Goal: Task Accomplishment & Management: Complete application form

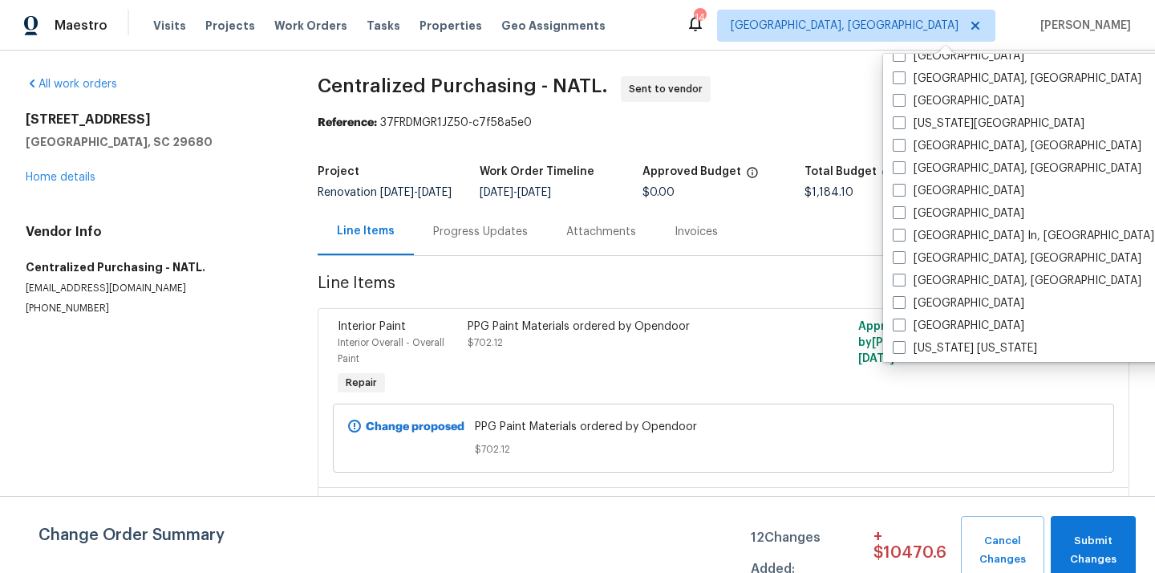
scroll to position [1075, 0]
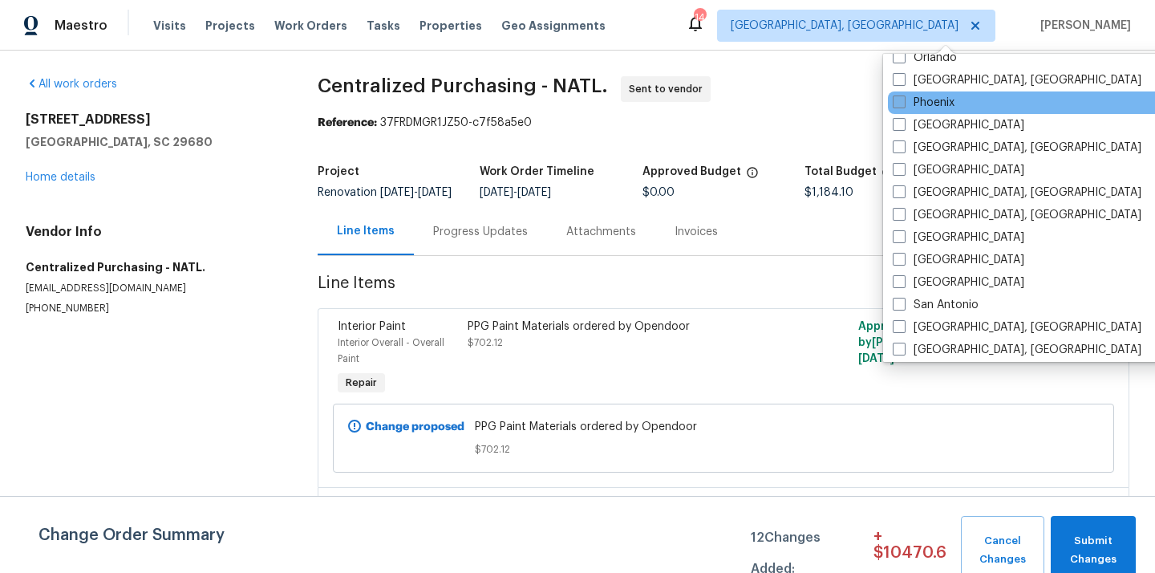
click at [926, 106] on label "Phoenix" at bounding box center [924, 103] width 62 height 16
click at [903, 105] on input "Phoenix" at bounding box center [898, 100] width 10 height 10
checkbox input "true"
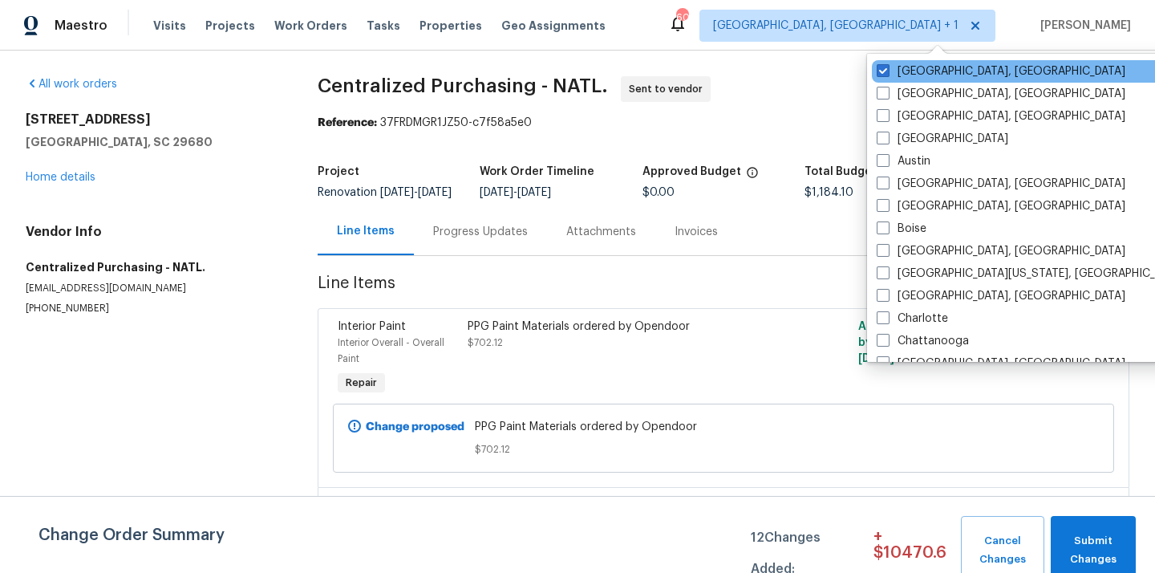
click at [902, 61] on div "[GEOGRAPHIC_DATA], [GEOGRAPHIC_DATA]" at bounding box center [1033, 71] width 323 height 22
click at [898, 71] on label "[GEOGRAPHIC_DATA], [GEOGRAPHIC_DATA]" at bounding box center [1001, 71] width 249 height 16
click at [887, 71] on input "[GEOGRAPHIC_DATA], [GEOGRAPHIC_DATA]" at bounding box center [882, 68] width 10 height 10
checkbox input "false"
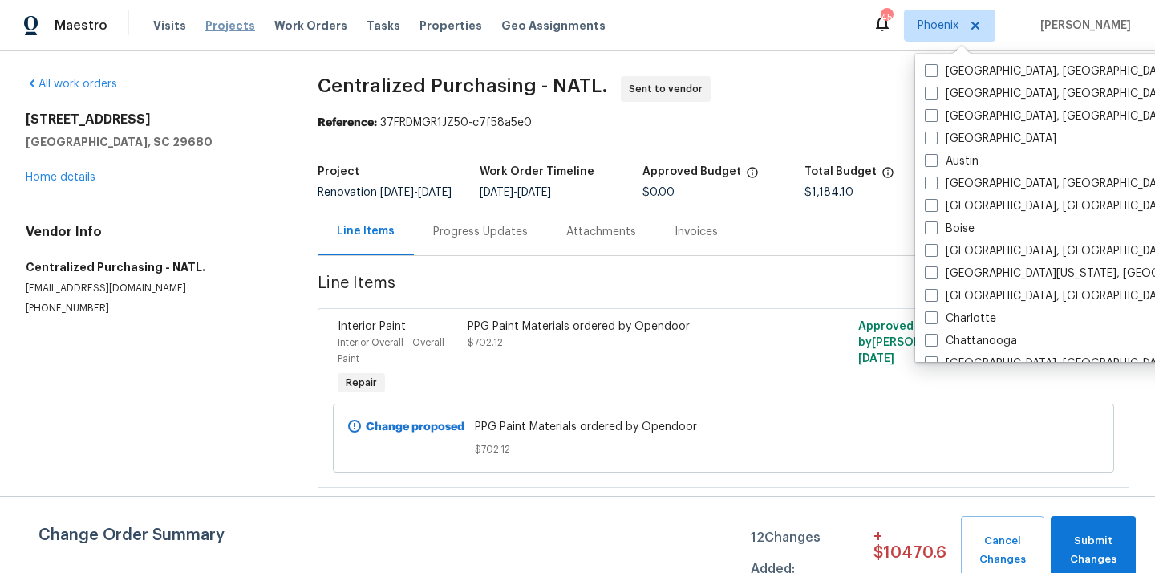
click at [219, 23] on span "Projects" at bounding box center [230, 26] width 50 height 16
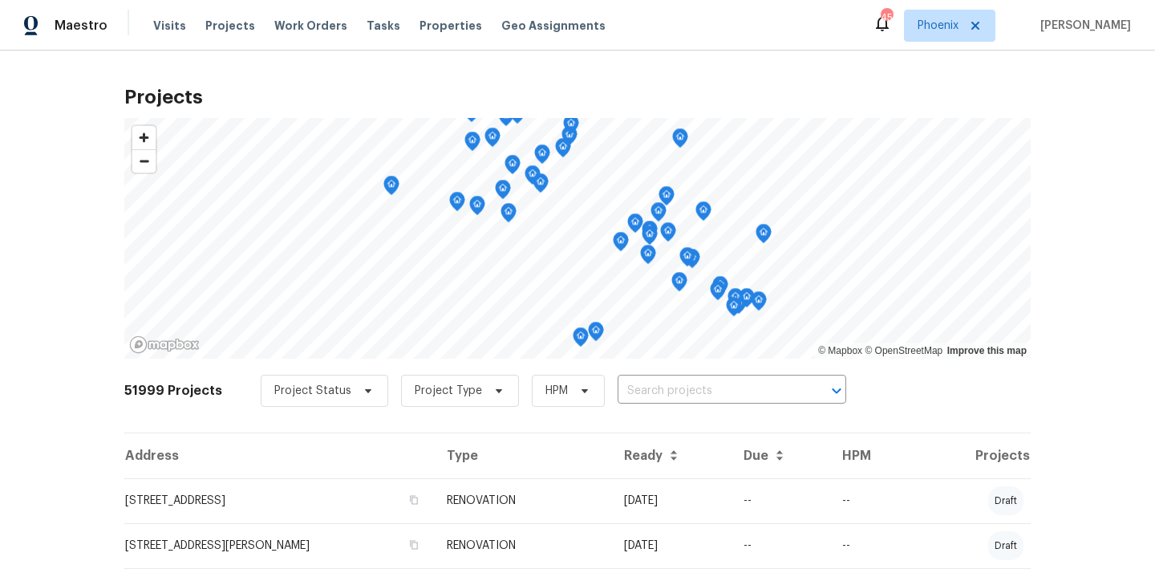
click at [730, 395] on input "text" at bounding box center [710, 391] width 184 height 25
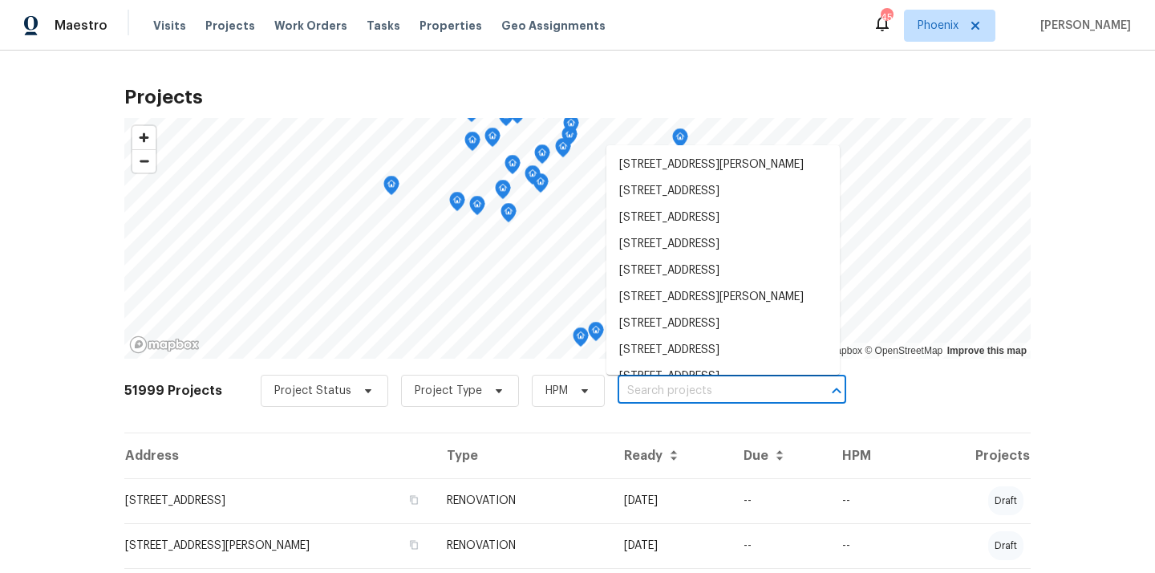
paste input "[STREET_ADDRESS]"
type input "[STREET_ADDRESS]"
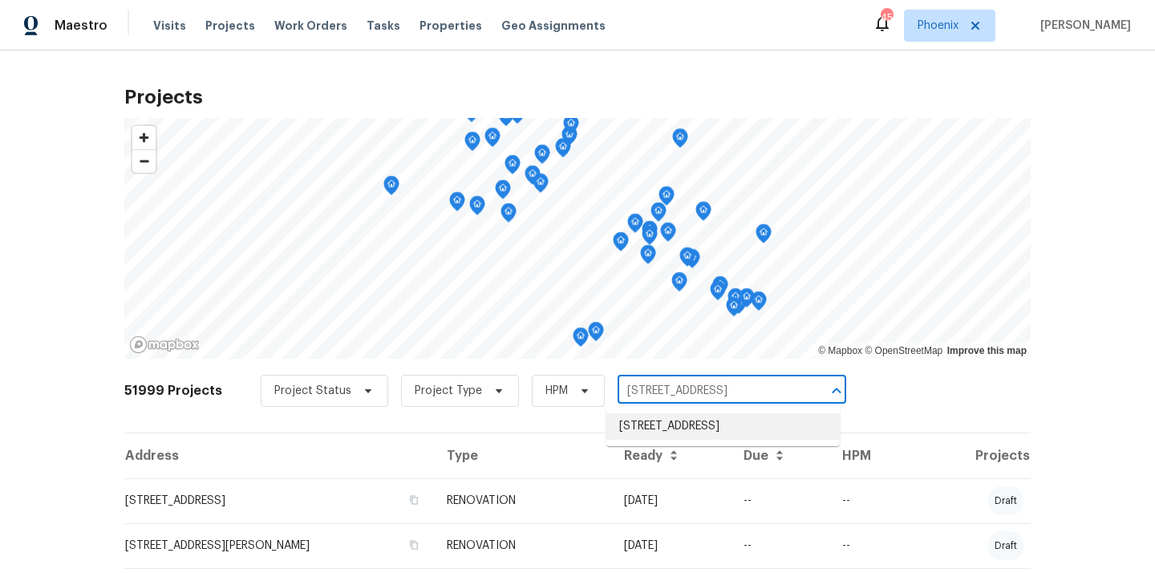
click at [713, 425] on li "[STREET_ADDRESS]" at bounding box center [722, 426] width 233 height 26
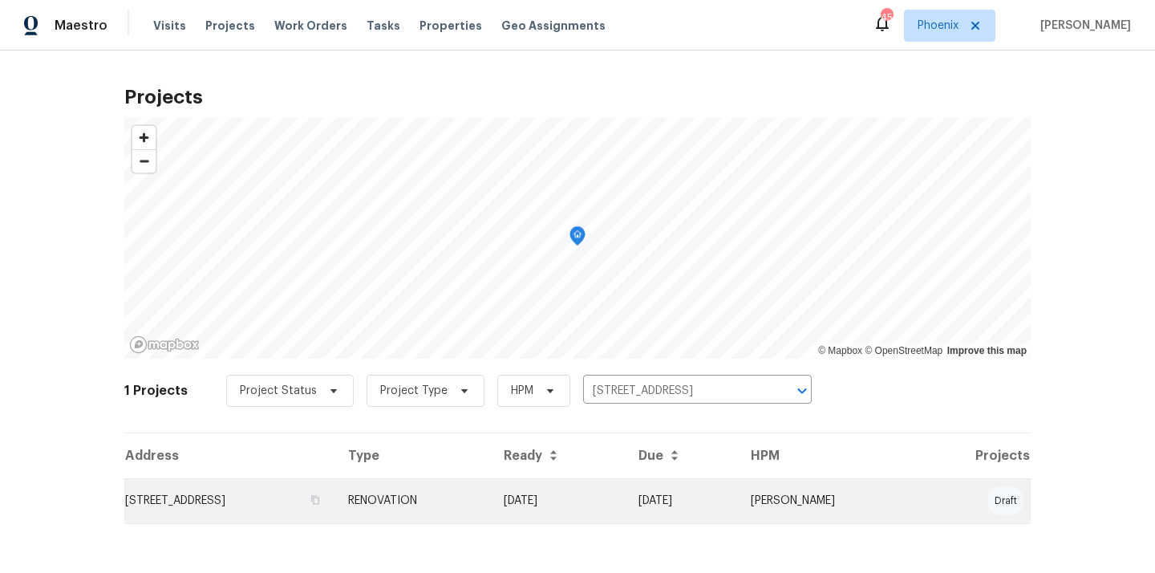
click at [335, 510] on td "[STREET_ADDRESS]" at bounding box center [229, 500] width 211 height 45
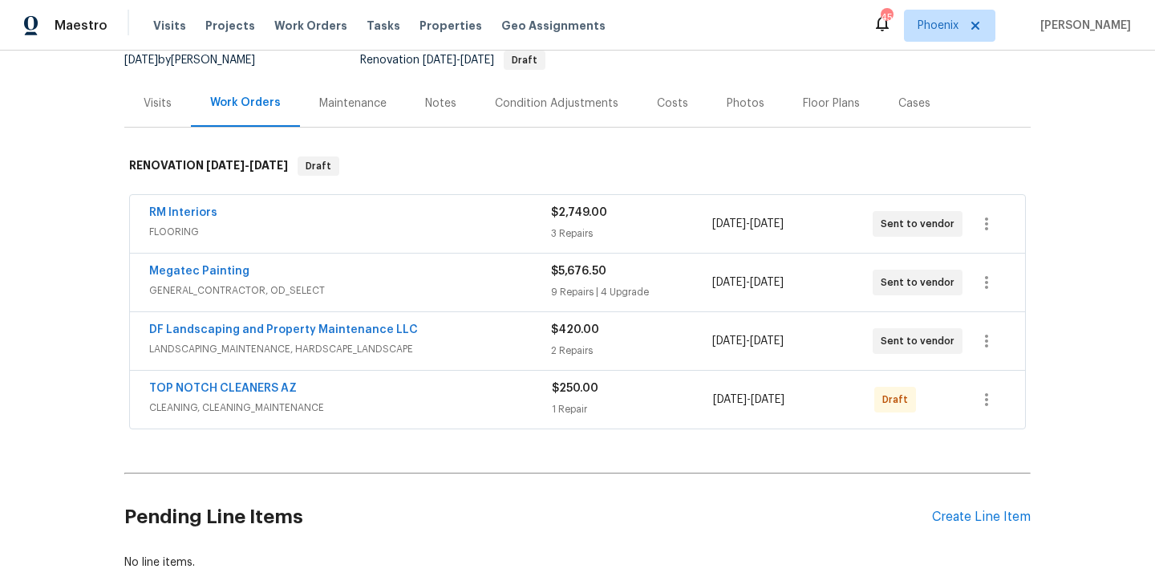
scroll to position [192, 0]
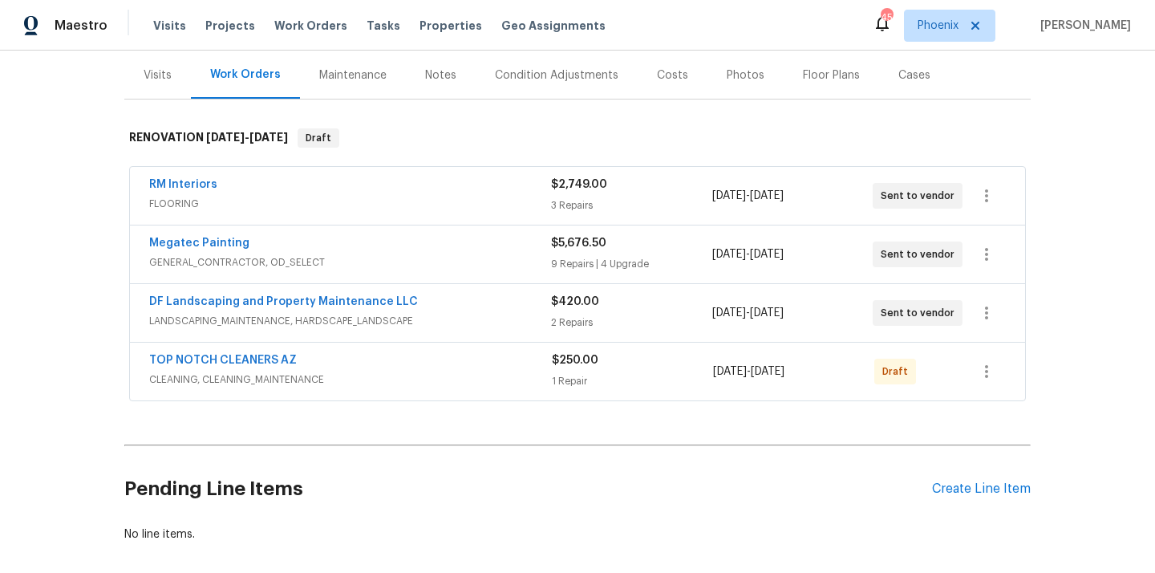
click at [987, 497] on div "Pending Line Items Create Line Item" at bounding box center [577, 489] width 906 height 75
click at [981, 485] on div "Create Line Item" at bounding box center [981, 488] width 99 height 15
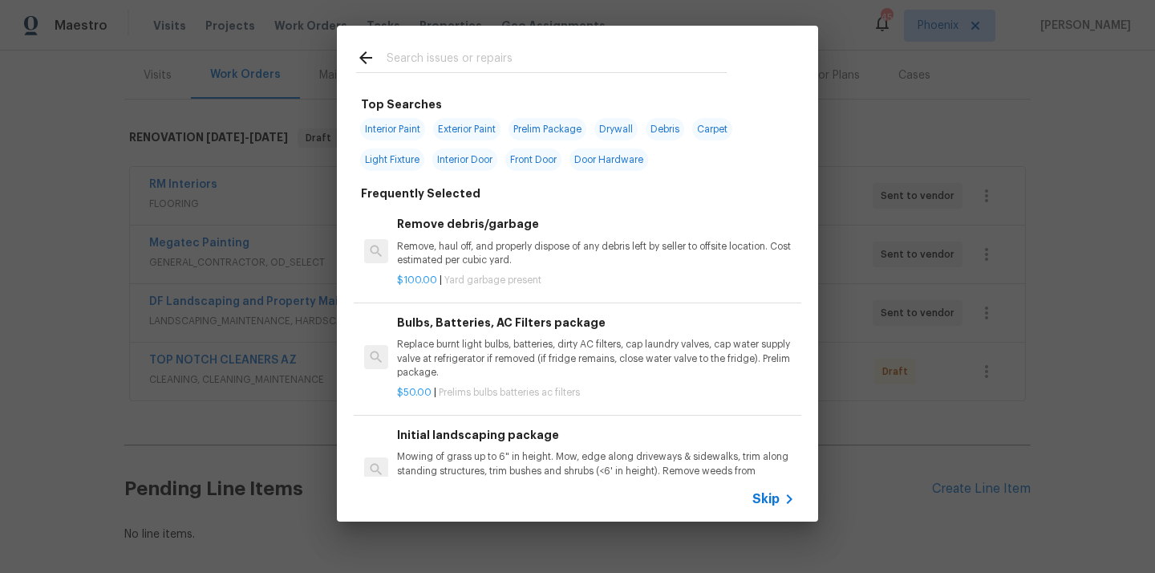
click at [631, 56] on input "text" at bounding box center [557, 60] width 340 height 24
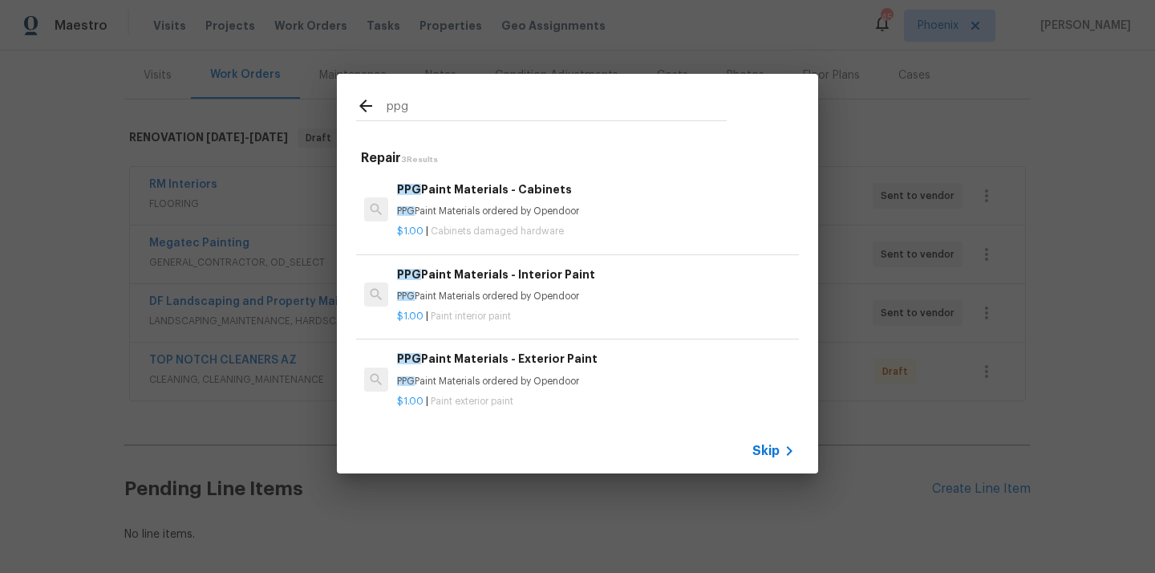
type input "ppg"
click at [517, 219] on div "$1.00 | Cabinets damaged hardware" at bounding box center [596, 228] width 398 height 20
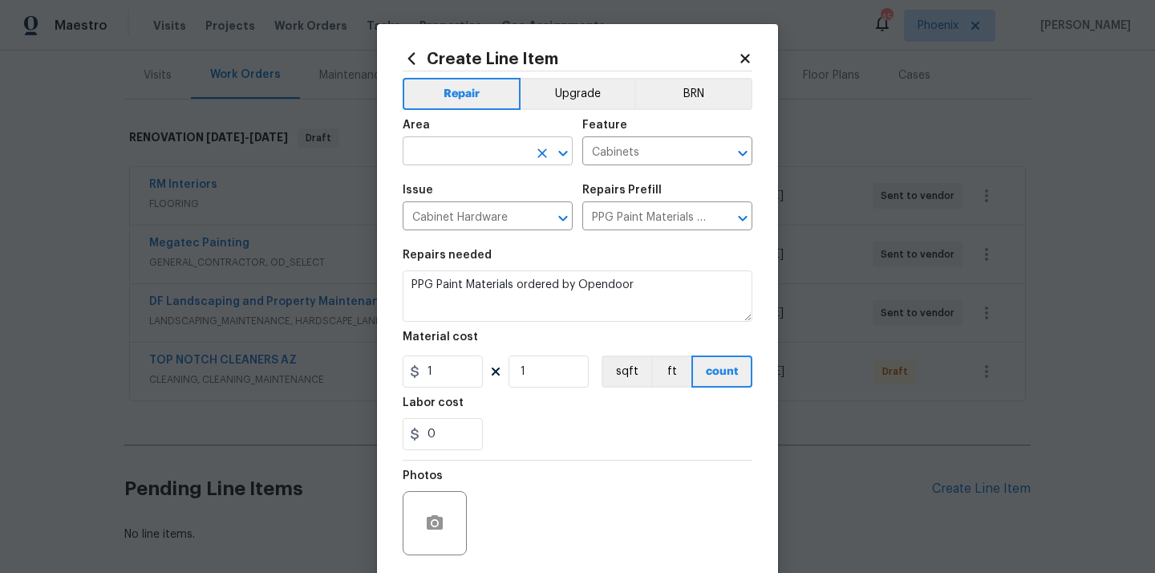
click at [475, 150] on input "text" at bounding box center [465, 152] width 125 height 25
click at [438, 176] on li "Kitchen" at bounding box center [488, 189] width 170 height 26
type input "Kitchen"
drag, startPoint x: 444, startPoint y: 371, endPoint x: 389, endPoint y: 371, distance: 54.5
click at [389, 371] on div "Create Line Item Repair Upgrade BRN Area Kitchen ​ Feature Cabinets ​ Issue Cab…" at bounding box center [577, 345] width 401 height 643
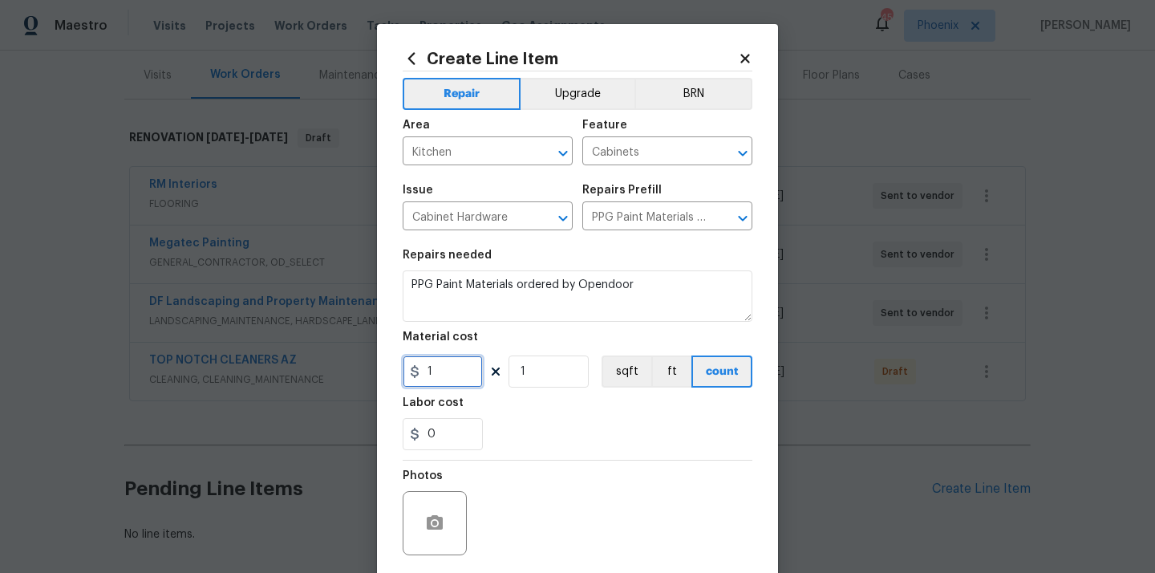
paste input "296.99"
type input "296.99"
click at [521, 403] on div "Labor cost" at bounding box center [578, 407] width 350 height 21
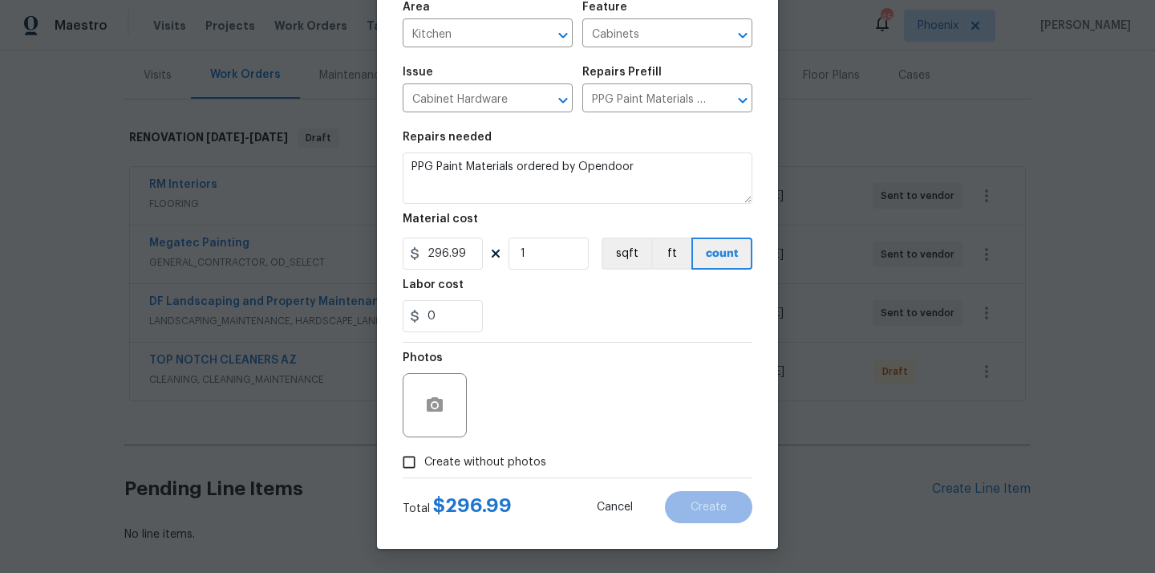
click at [485, 462] on span "Create without photos" at bounding box center [485, 462] width 122 height 17
click at [424, 462] on input "Create without photos" at bounding box center [409, 462] width 30 height 30
checkbox input "true"
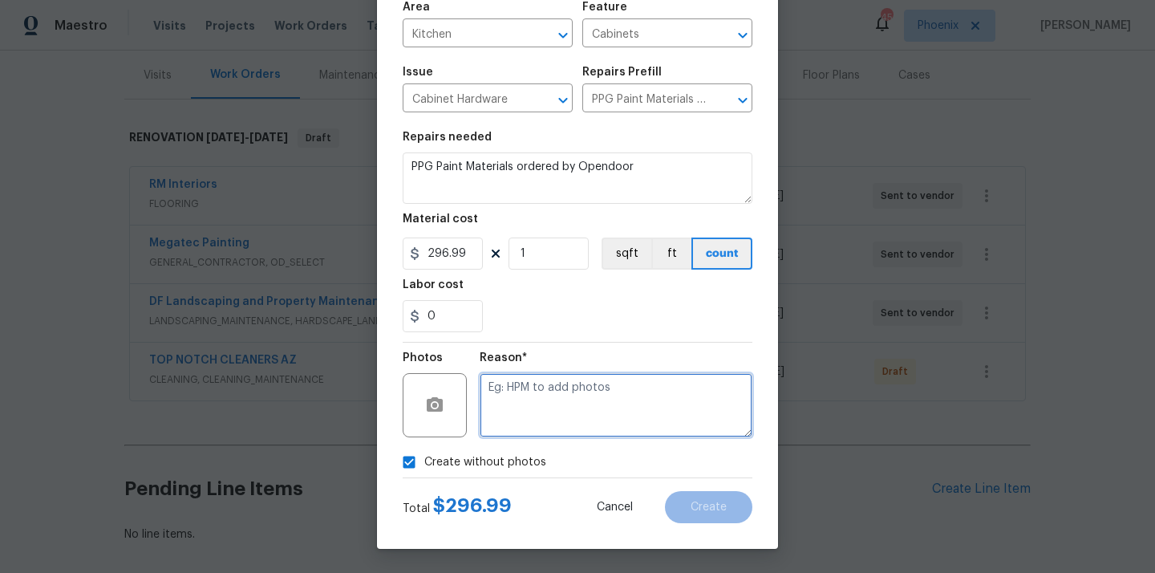
click at [528, 424] on textarea at bounding box center [616, 405] width 273 height 64
type textarea "N/A"
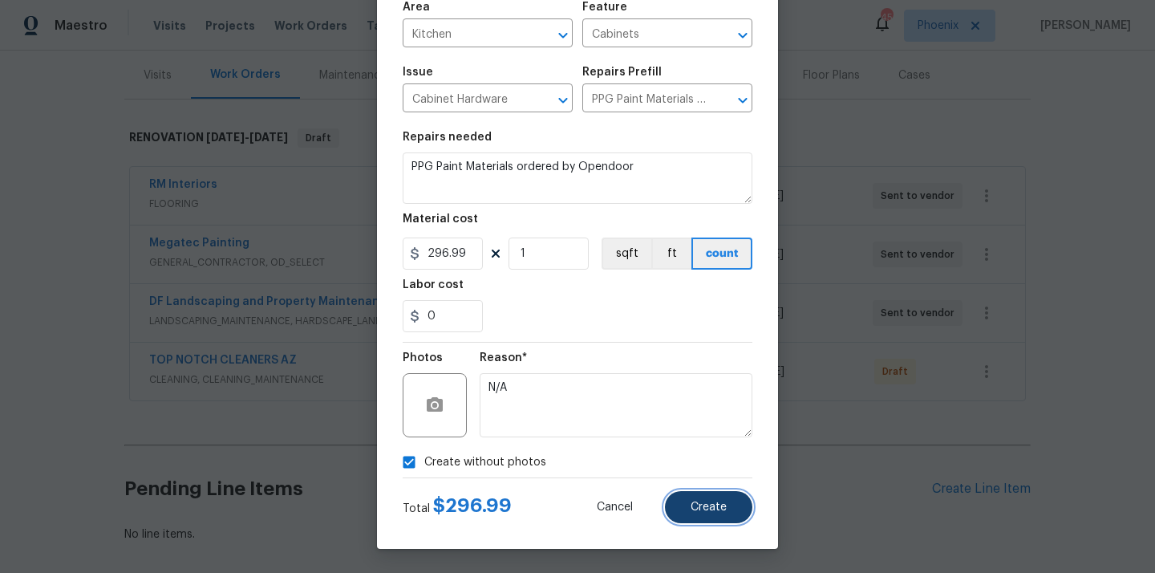
click at [691, 508] on span "Create" at bounding box center [709, 507] width 36 height 12
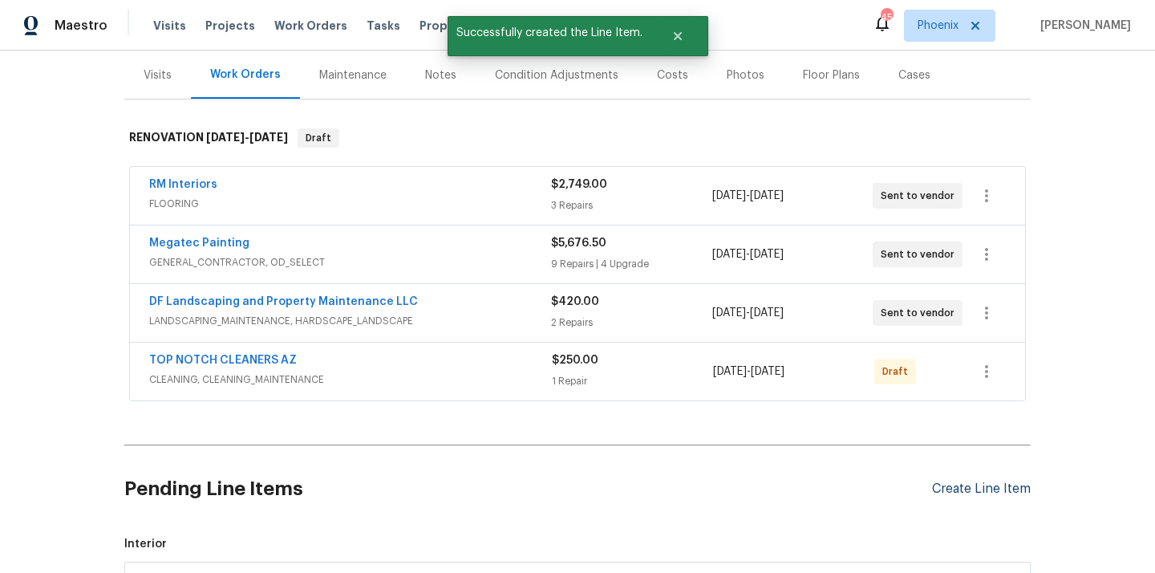
click at [979, 489] on div "Create Line Item" at bounding box center [981, 488] width 99 height 15
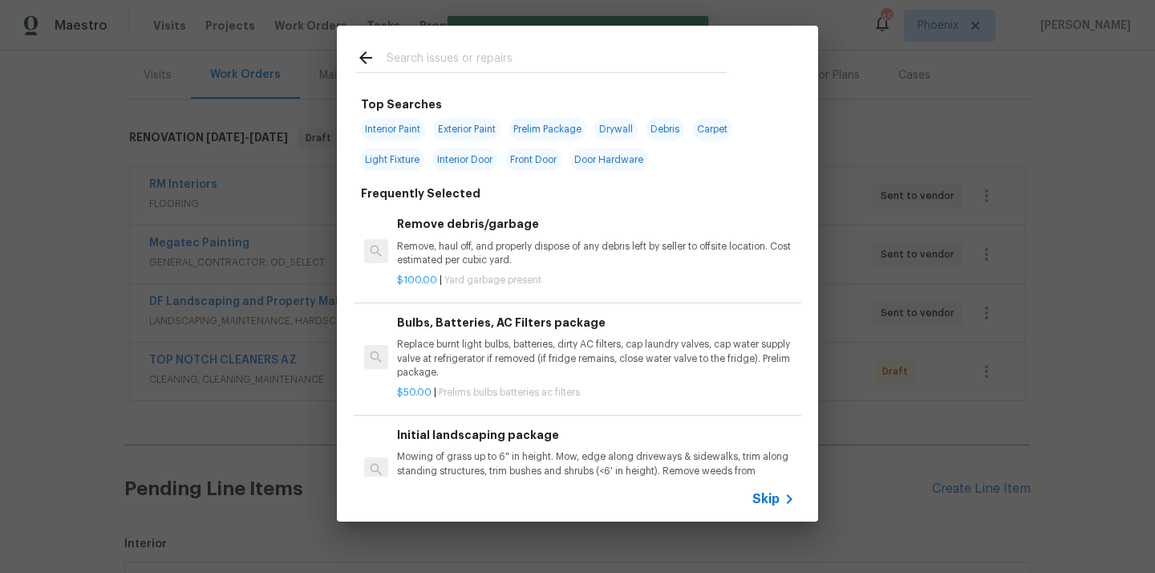
click at [511, 62] on input "text" at bounding box center [557, 60] width 340 height 24
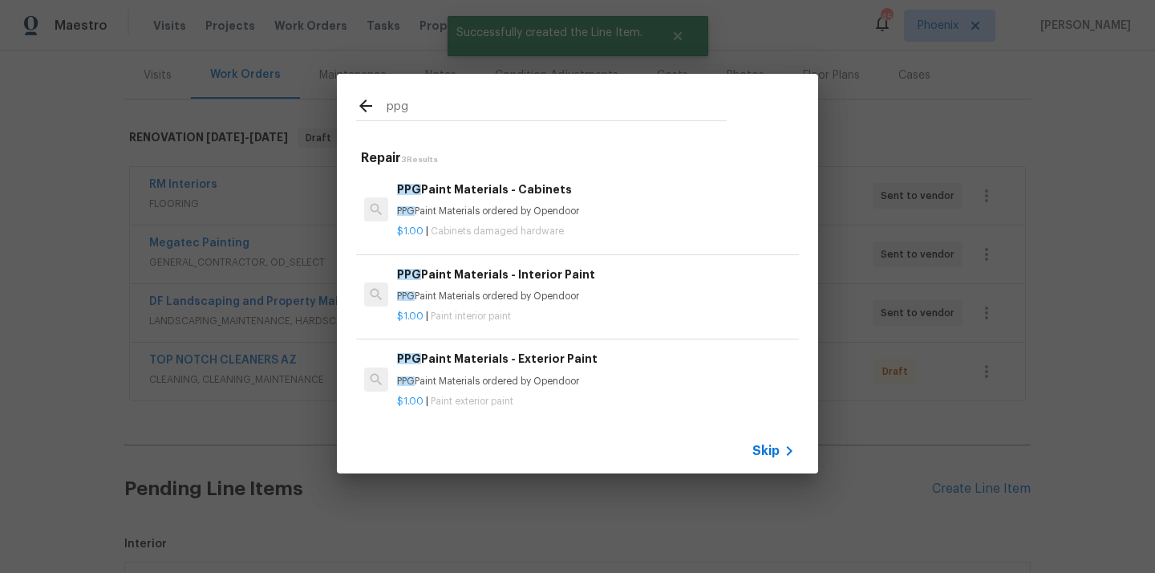
type input "ppg"
click at [520, 291] on p "PPG Paint Materials ordered by Opendoor" at bounding box center [596, 297] width 398 height 14
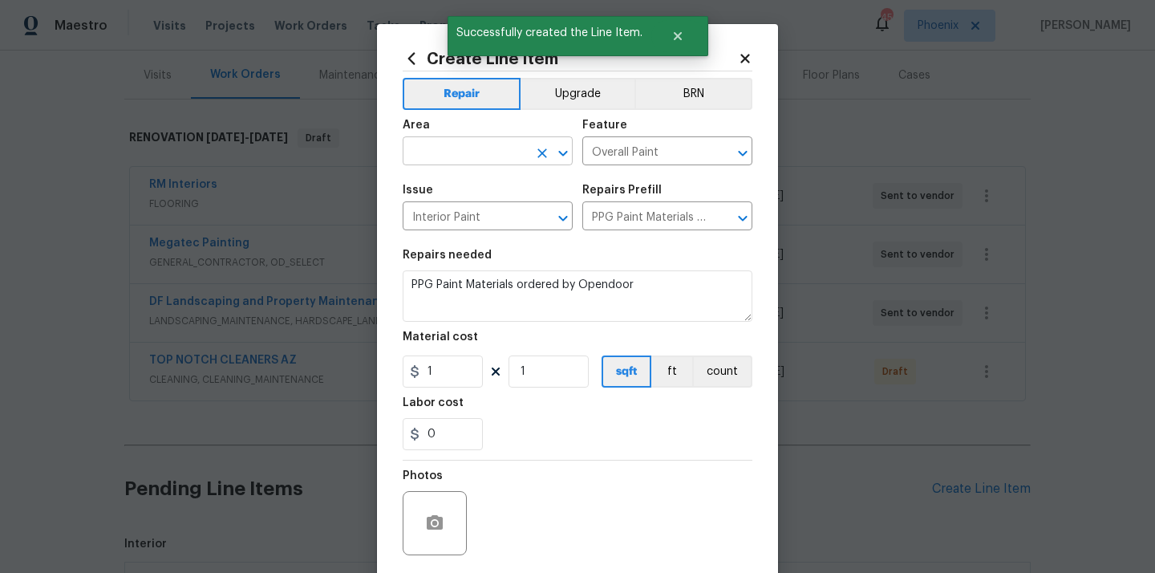
click at [463, 156] on input "text" at bounding box center [465, 152] width 125 height 25
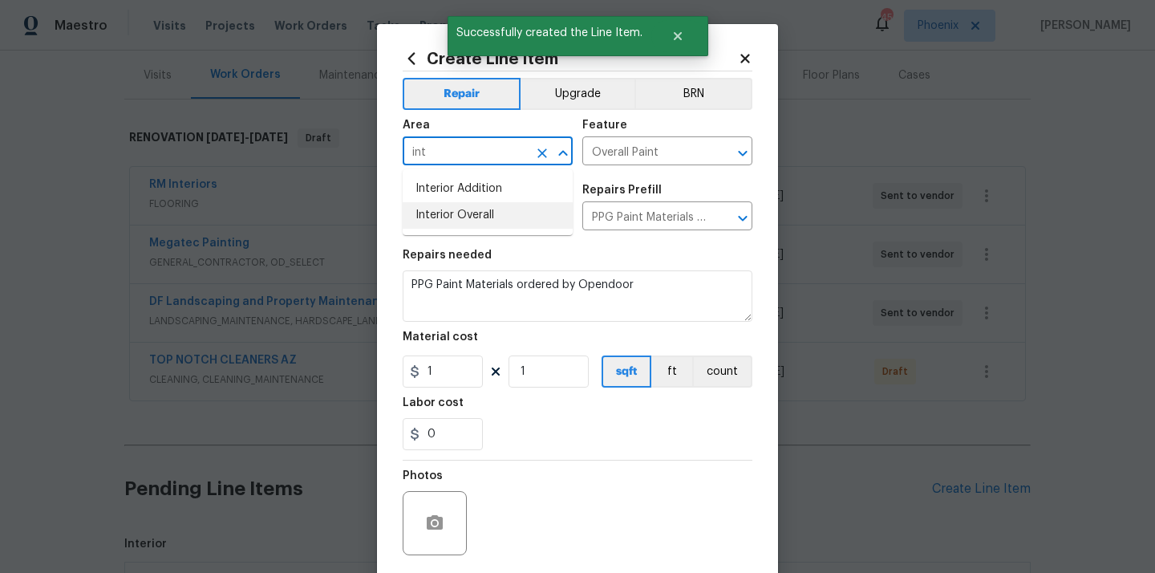
click at [493, 217] on li "Interior Overall" at bounding box center [488, 215] width 170 height 26
type input "Interior Overall"
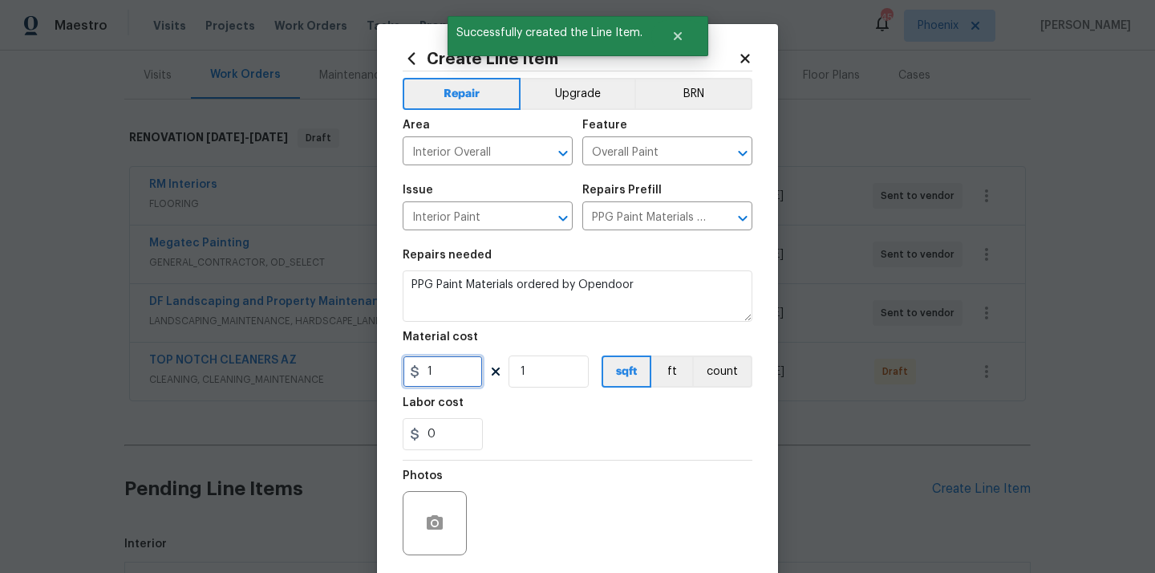
drag, startPoint x: 441, startPoint y: 374, endPoint x: 379, endPoint y: 374, distance: 62.6
click at [379, 374] on div "Create Line Item Repair Upgrade BRN Area Interior Overall ​ Feature Overall Pai…" at bounding box center [577, 345] width 401 height 643
paste input "446.34"
type input "446.34"
click at [531, 433] on div "0" at bounding box center [578, 434] width 350 height 32
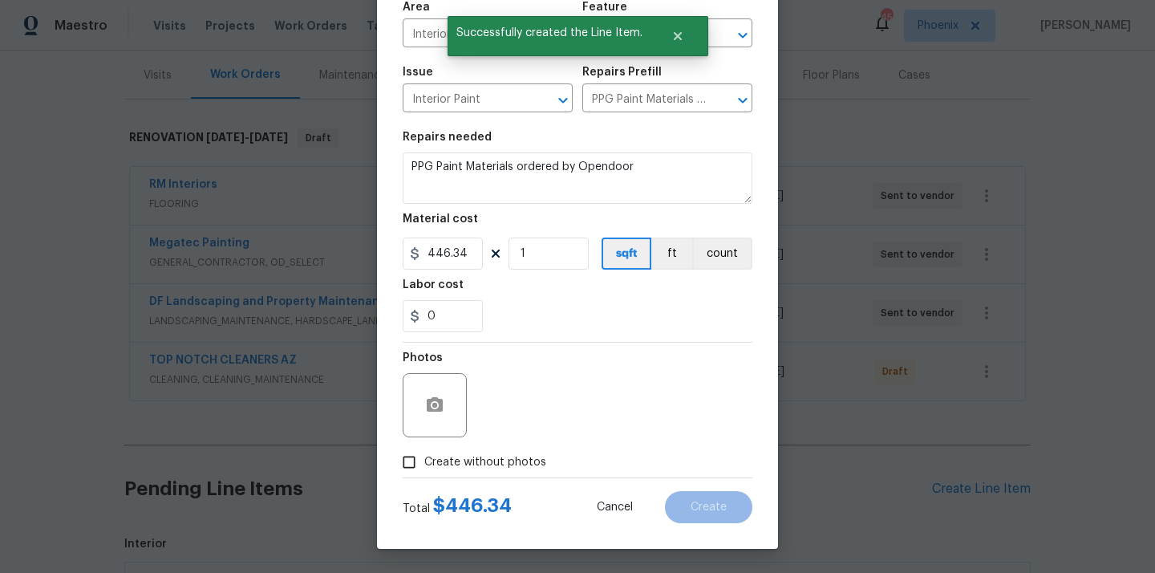
click at [495, 466] on span "Create without photos" at bounding box center [485, 462] width 122 height 17
click at [424, 466] on input "Create without photos" at bounding box center [409, 462] width 30 height 30
checkbox input "true"
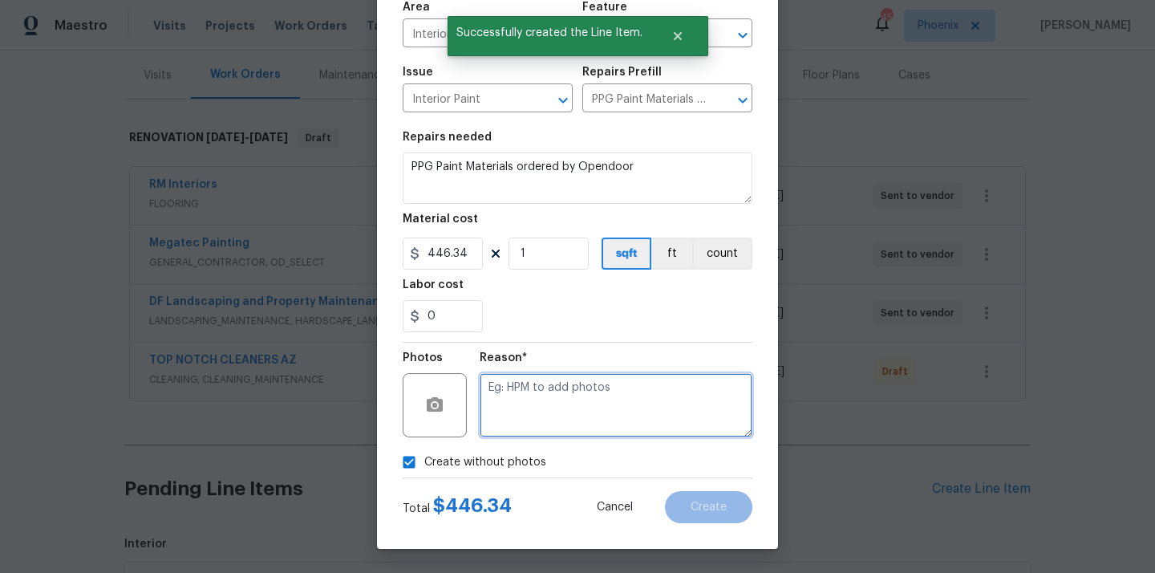
click at [566, 408] on textarea at bounding box center [616, 405] width 273 height 64
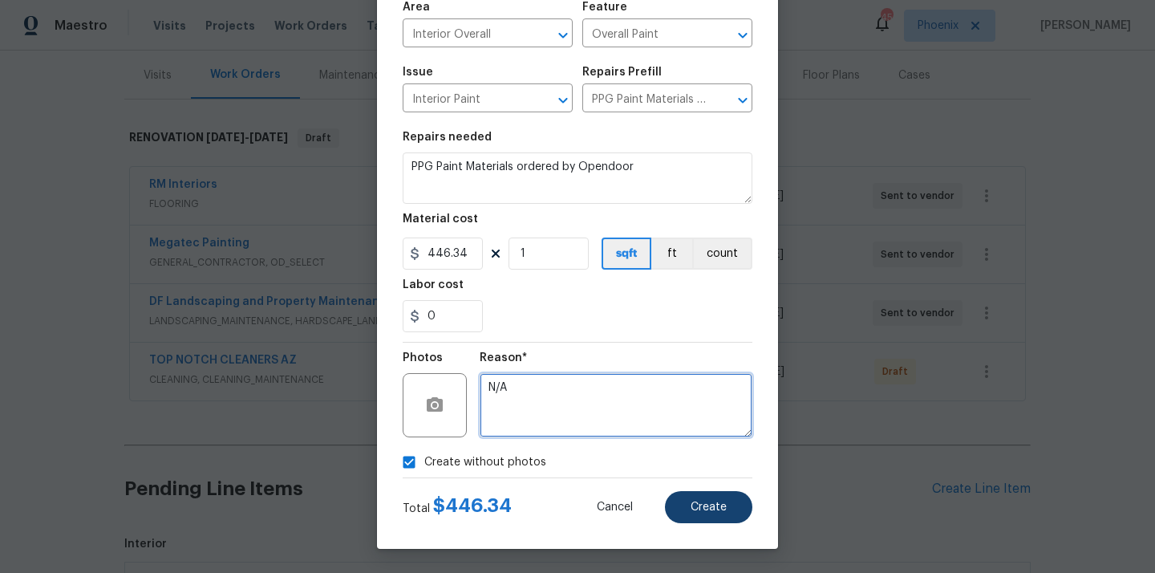
type textarea "N/A"
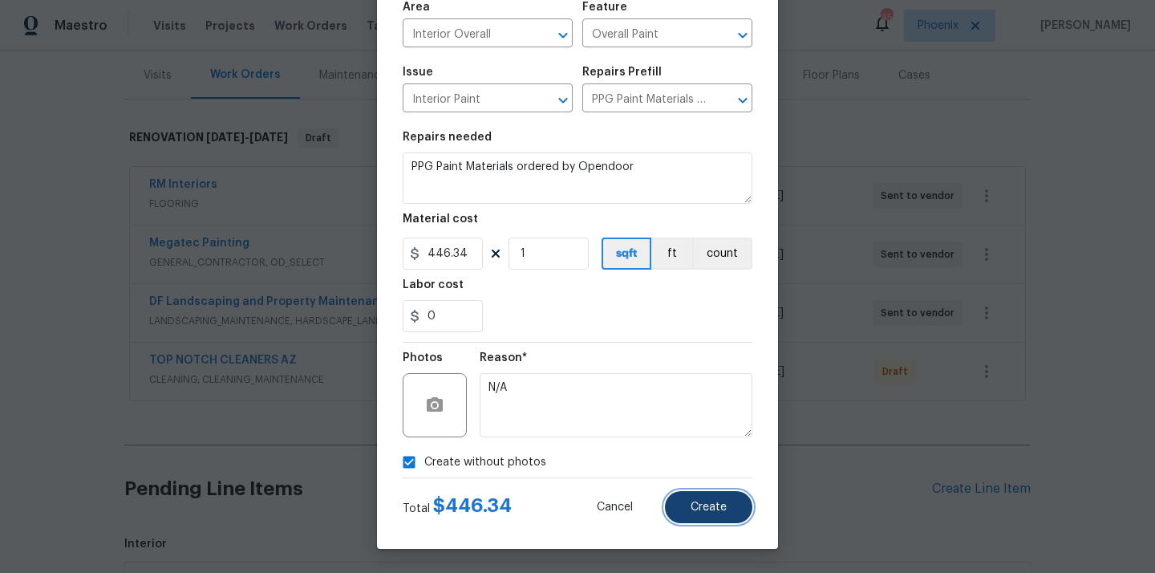
click at [719, 512] on span "Create" at bounding box center [709, 507] width 36 height 12
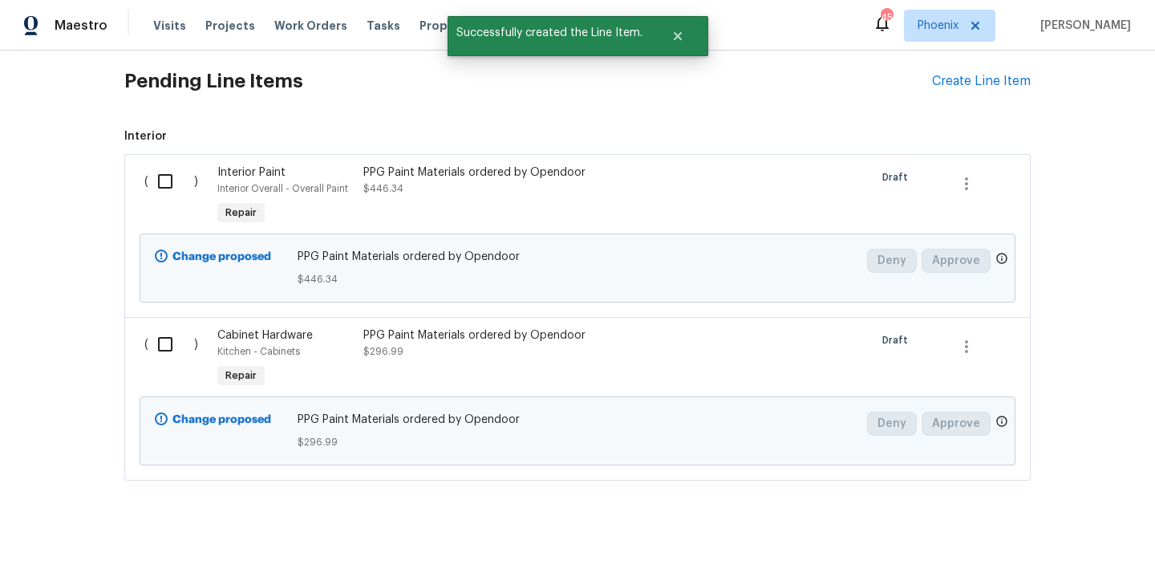
scroll to position [598, 0]
click at [177, 176] on input "checkbox" at bounding box center [171, 182] width 46 height 34
checkbox input "true"
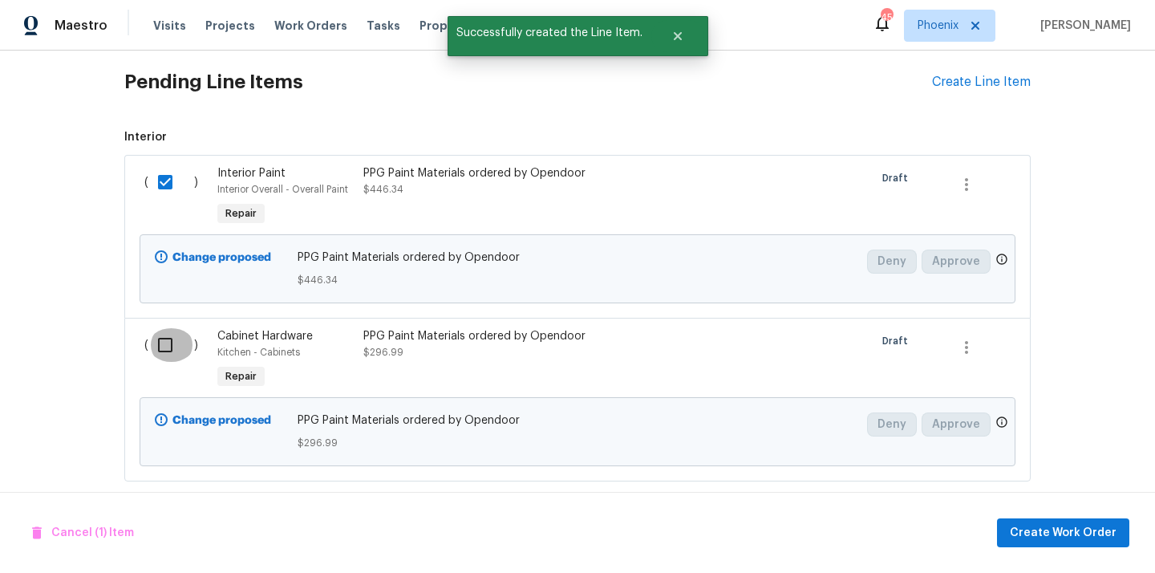
click at [164, 347] on input "checkbox" at bounding box center [171, 345] width 46 height 34
checkbox input "true"
click at [1035, 525] on span "Create Work Order" at bounding box center [1063, 533] width 107 height 20
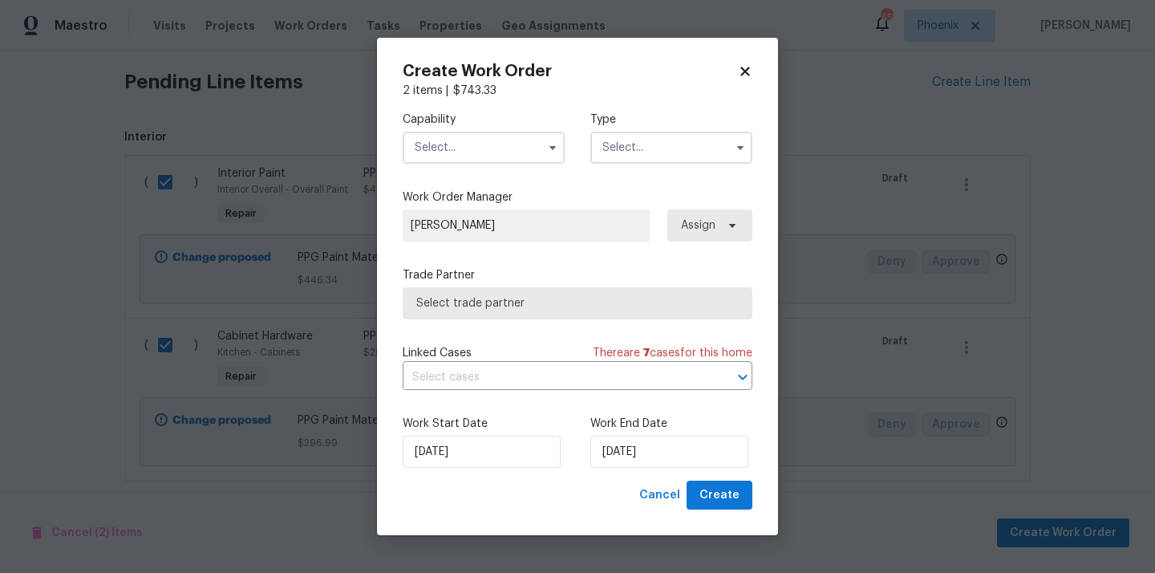
click at [509, 145] on input "text" at bounding box center [484, 148] width 162 height 32
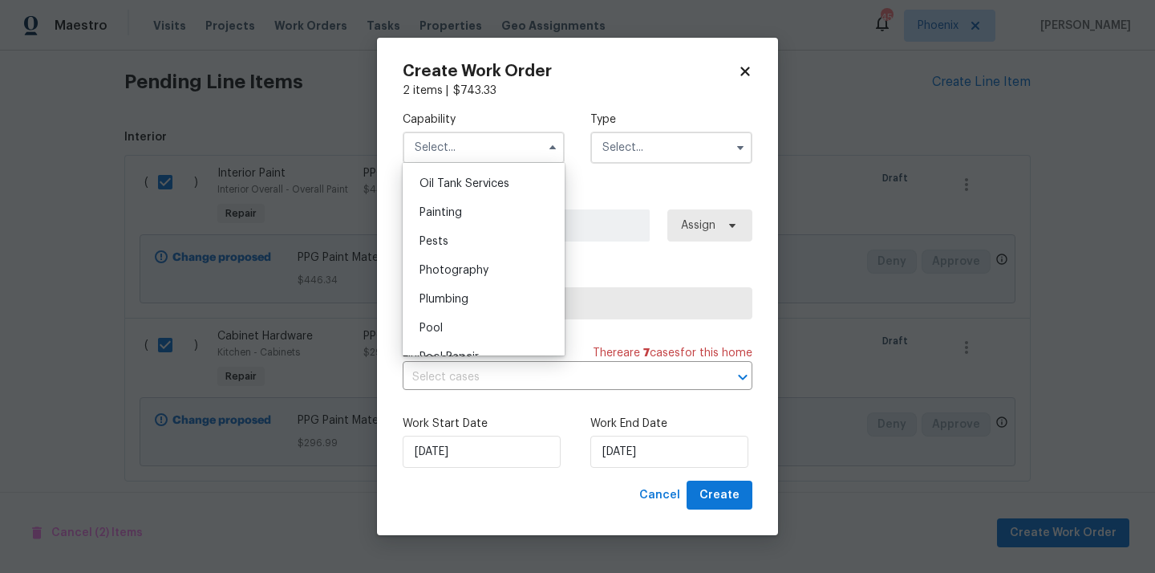
scroll to position [1293, 0]
click at [471, 241] on div "Painting" at bounding box center [484, 235] width 154 height 29
type input "Painting"
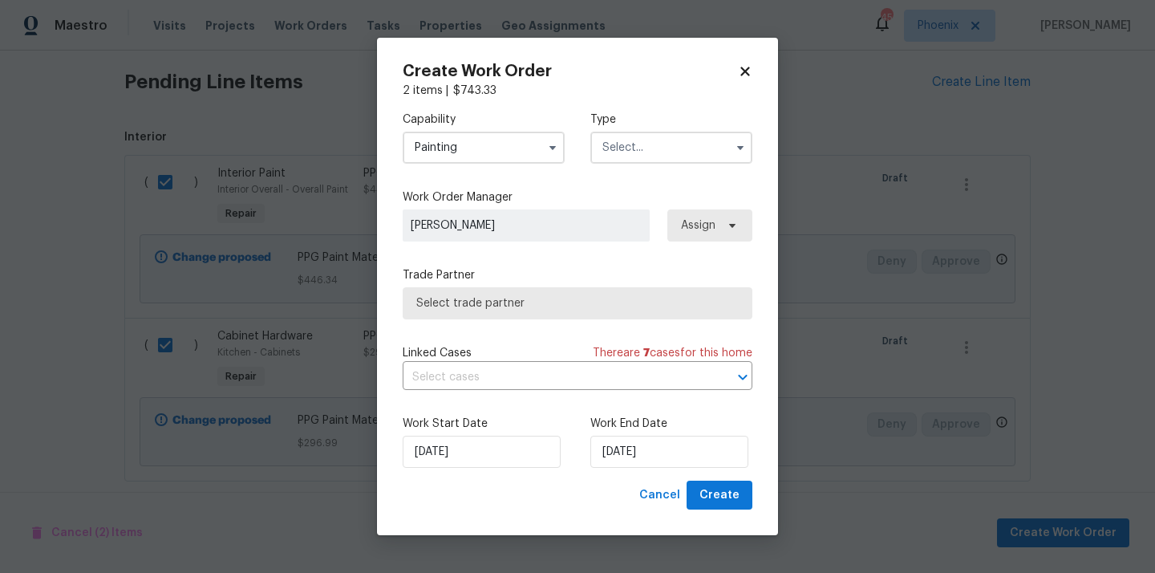
click at [665, 140] on input "text" at bounding box center [671, 148] width 162 height 32
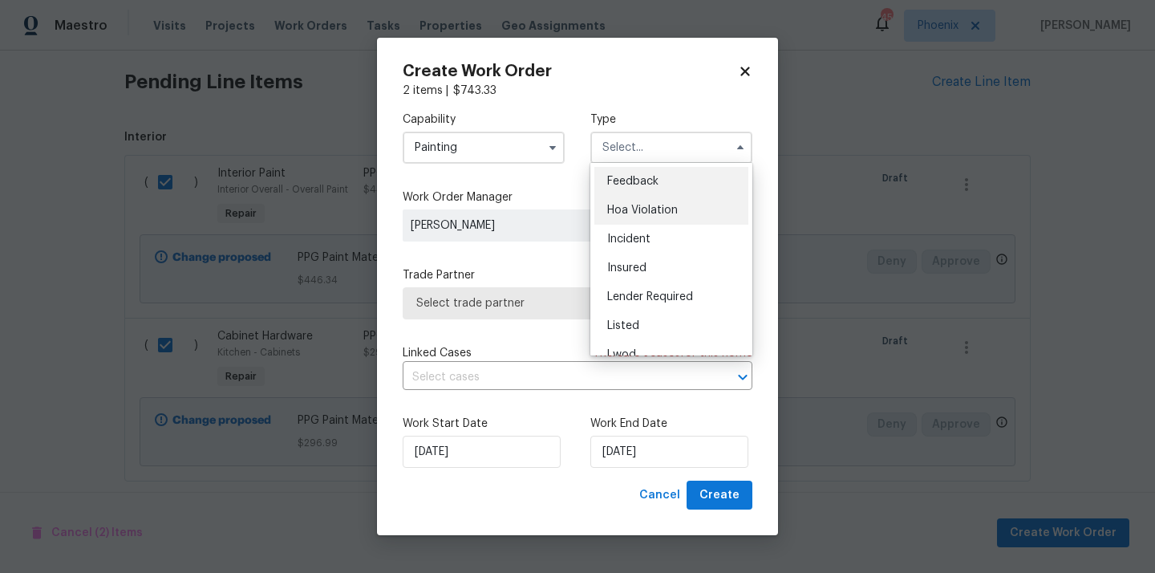
scroll to position [191, 0]
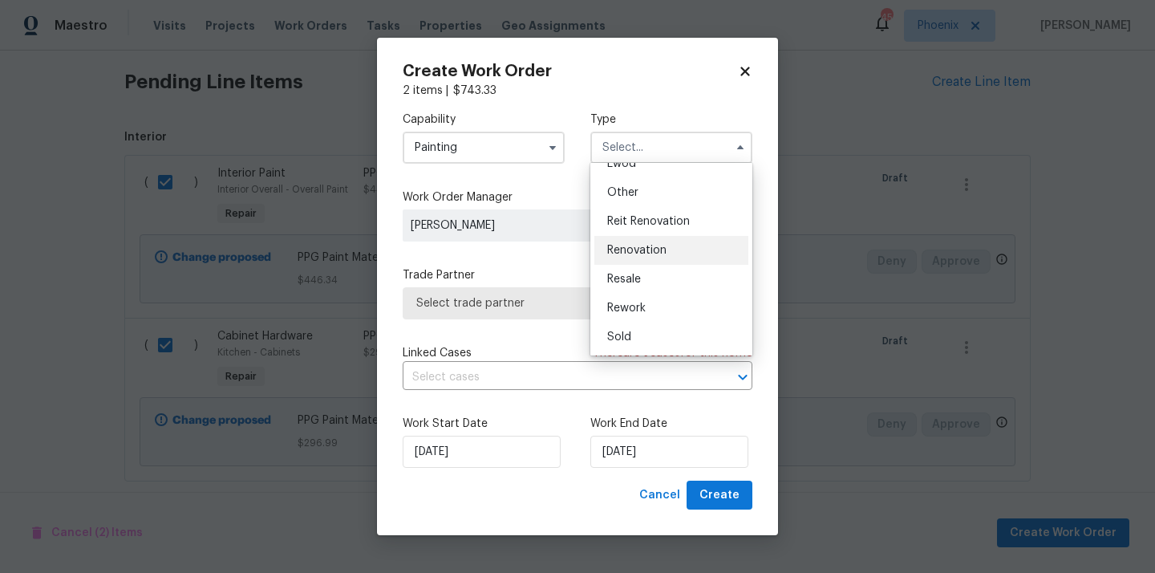
click at [661, 253] on span "Renovation" at bounding box center [636, 250] width 59 height 11
type input "Renovation"
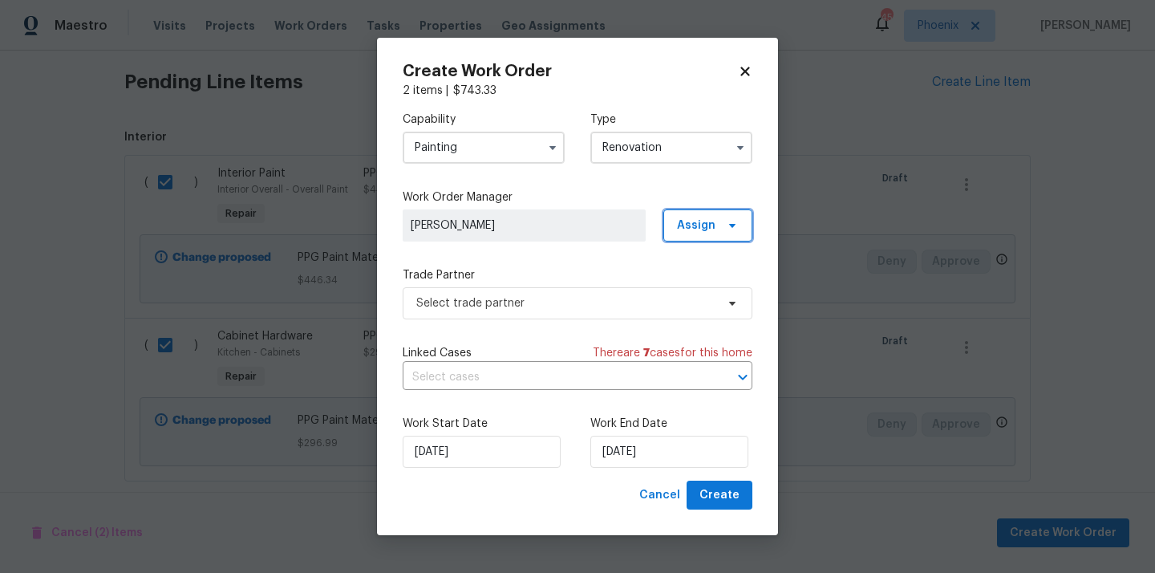
click at [719, 237] on span "Assign" at bounding box center [707, 225] width 89 height 32
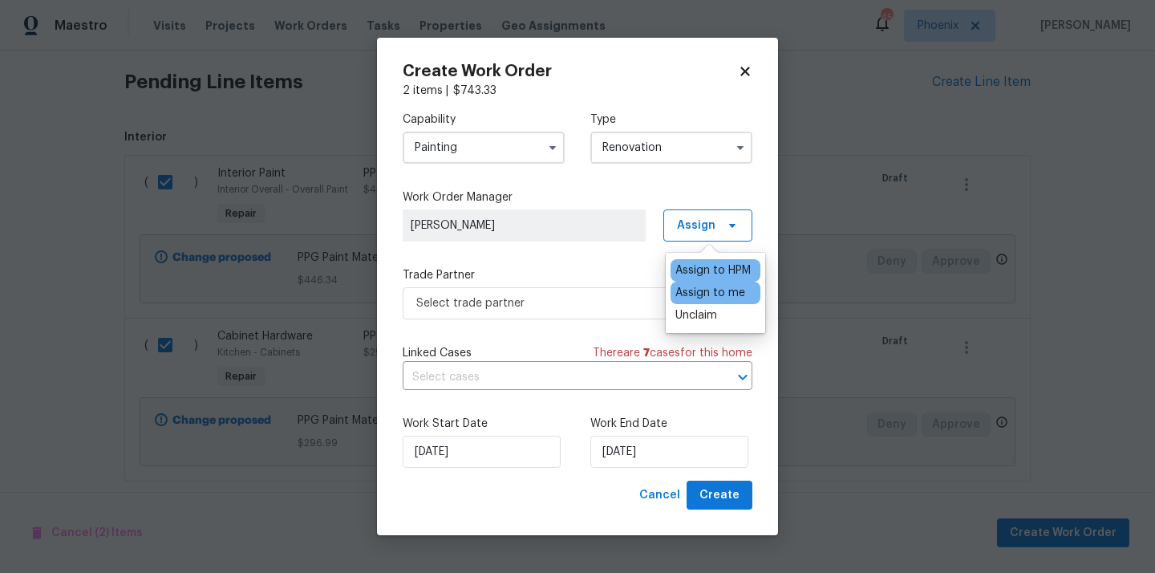
click at [706, 294] on div "Assign to me" at bounding box center [710, 293] width 70 height 16
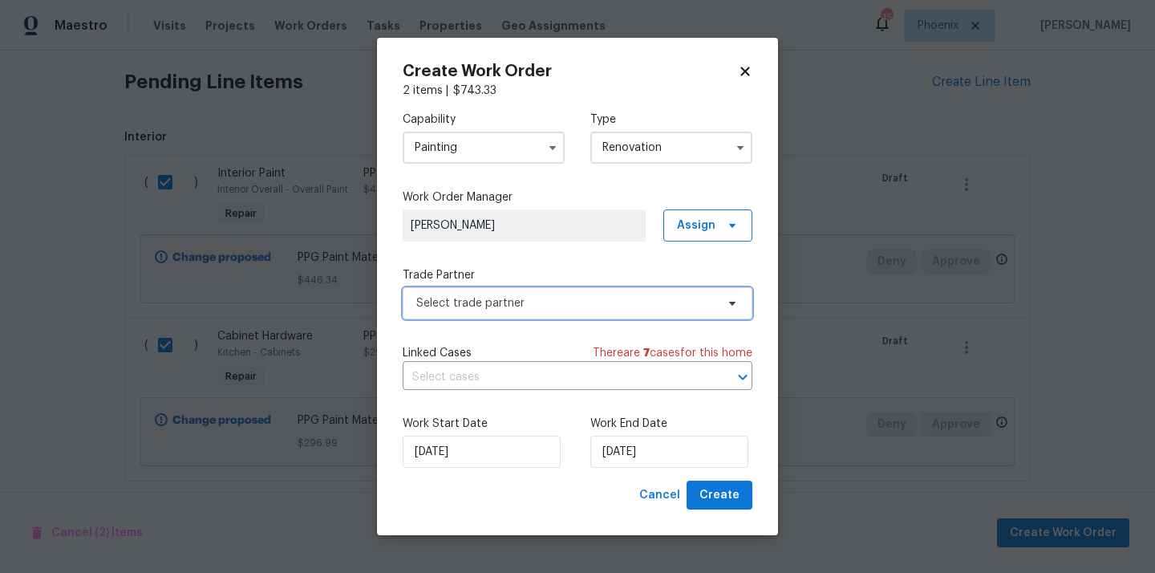
click at [634, 298] on span "Select trade partner" at bounding box center [565, 303] width 299 height 16
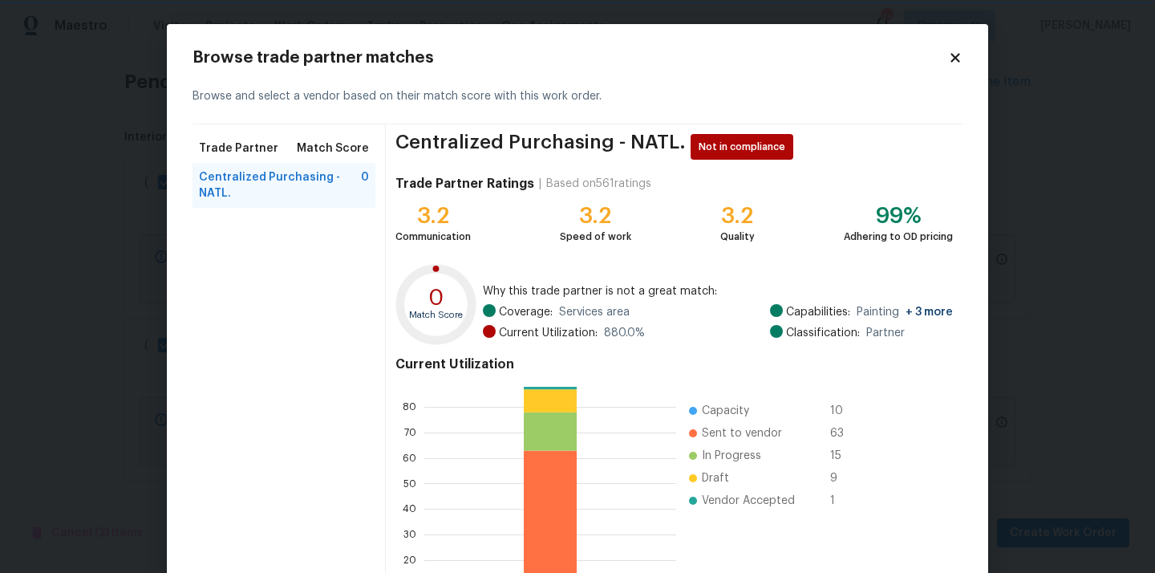
scroll to position [135, 0]
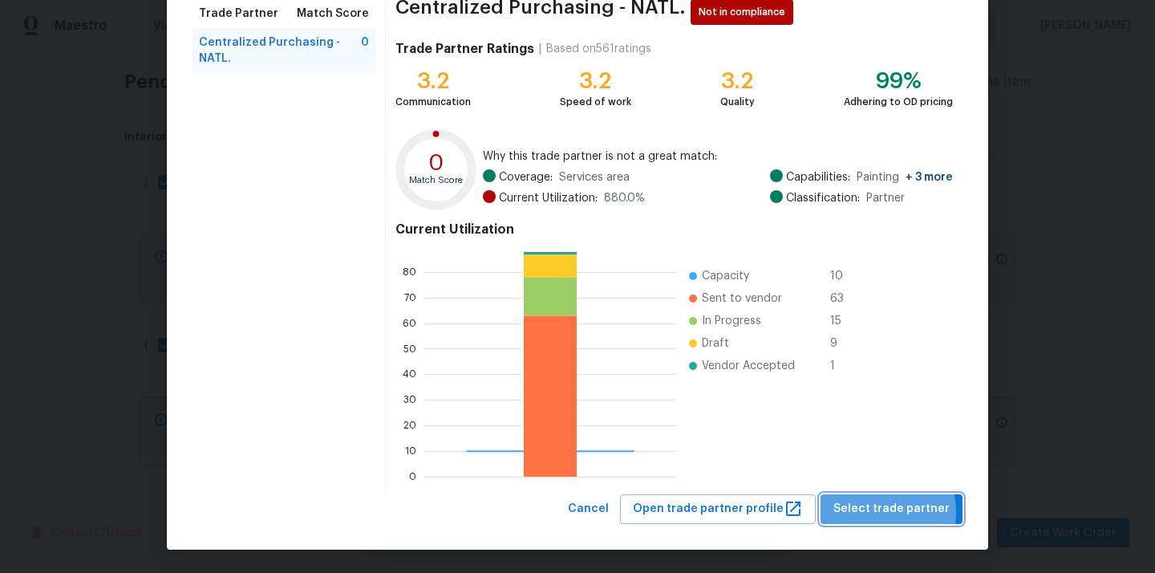
click at [877, 512] on span "Select trade partner" at bounding box center [891, 509] width 116 height 20
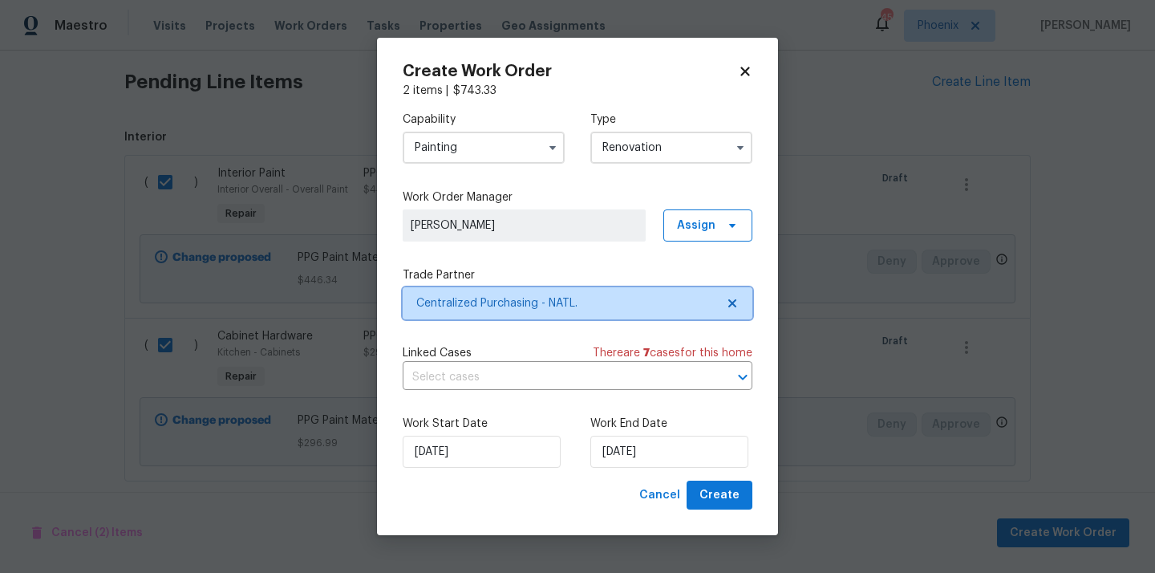
scroll to position [0, 0]
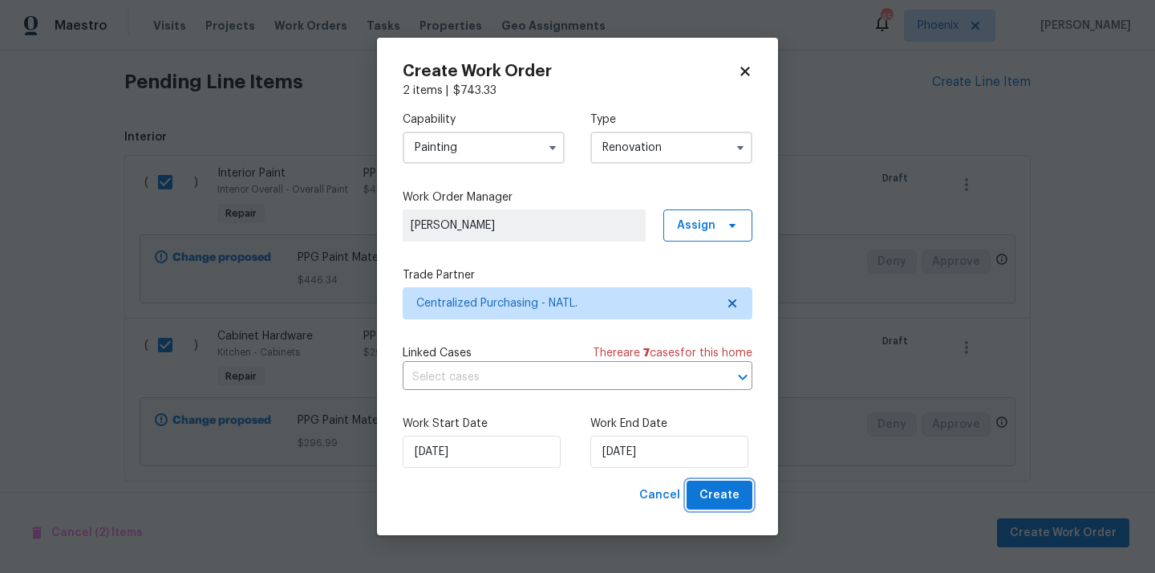
click at [724, 499] on span "Create" at bounding box center [720, 495] width 40 height 20
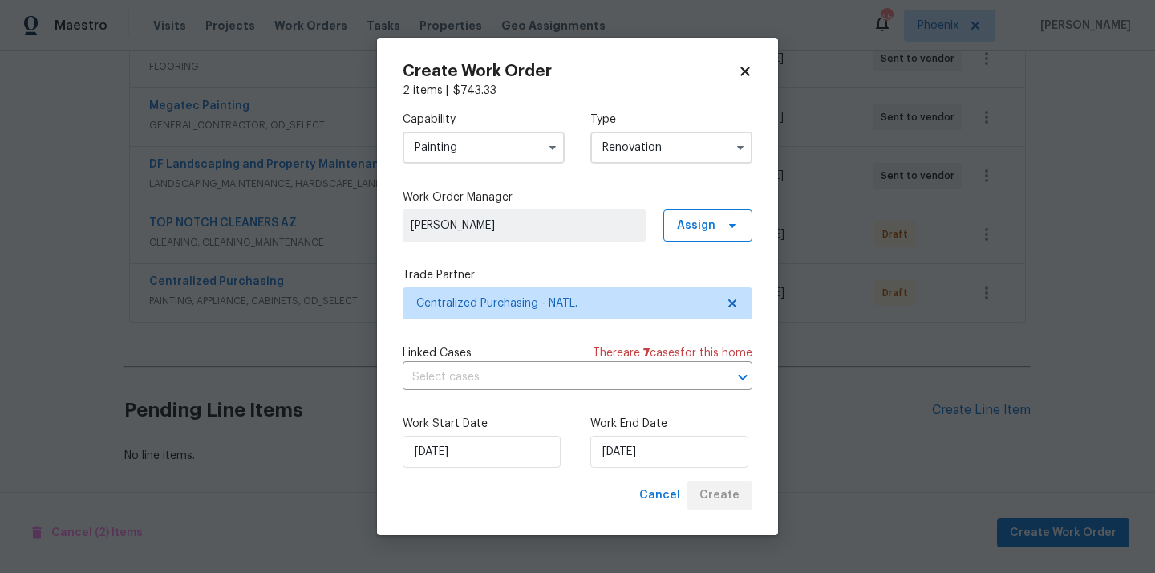
scroll to position [329, 0]
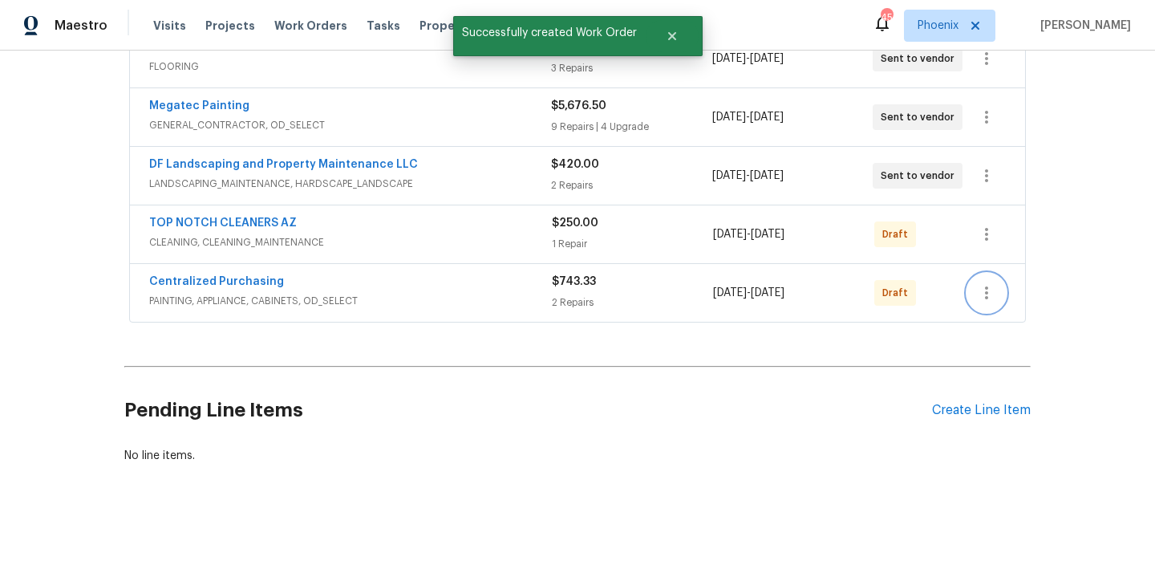
click at [998, 290] on button "button" at bounding box center [986, 293] width 39 height 39
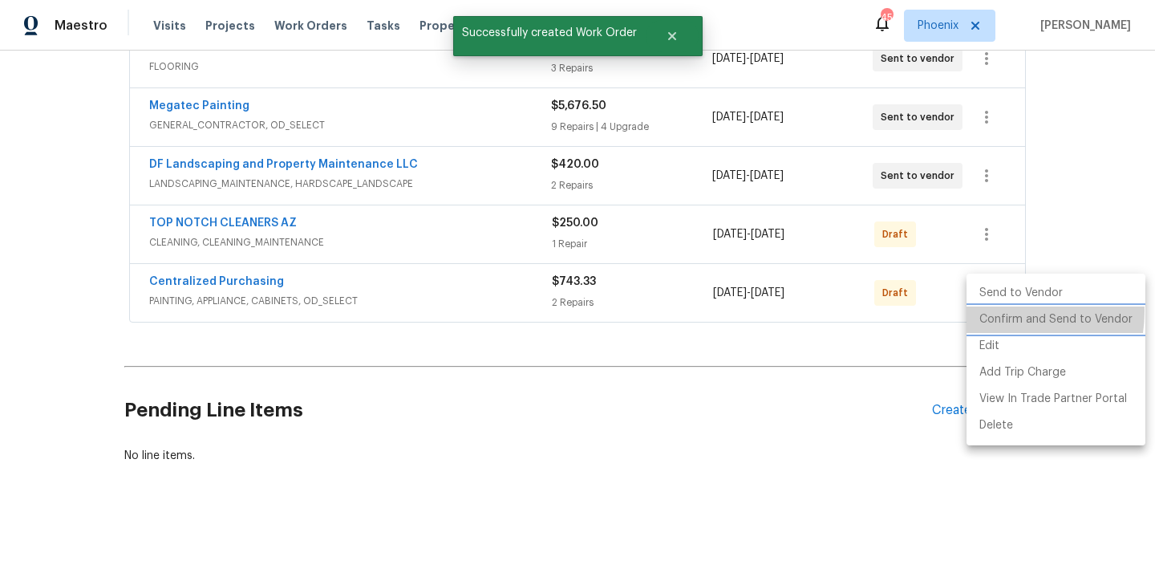
click at [998, 311] on li "Confirm and Send to Vendor" at bounding box center [1056, 319] width 179 height 26
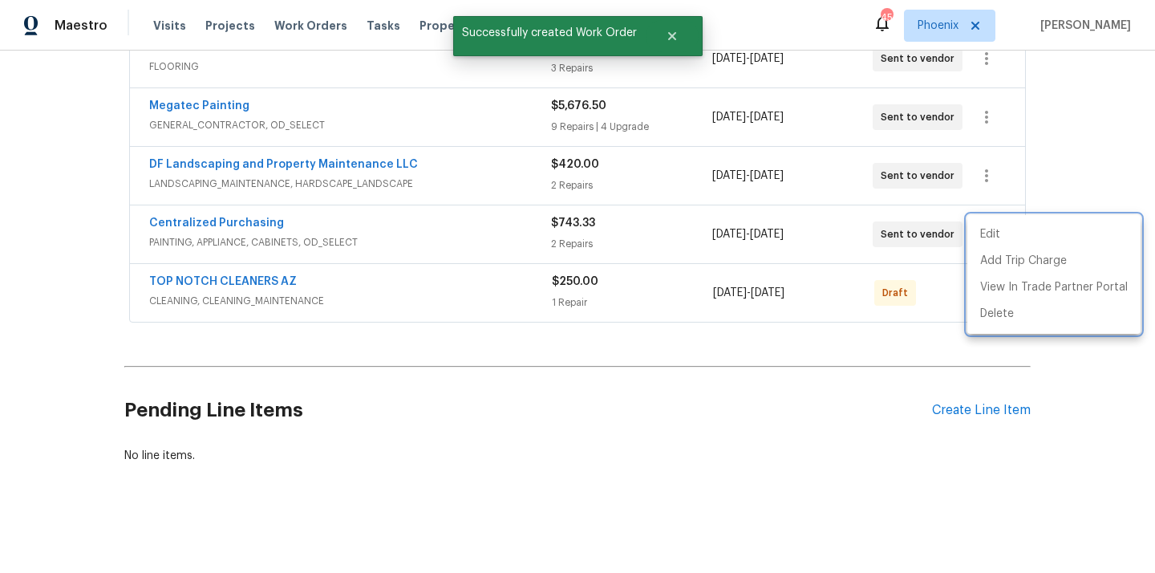
click at [490, 306] on div at bounding box center [577, 286] width 1155 height 573
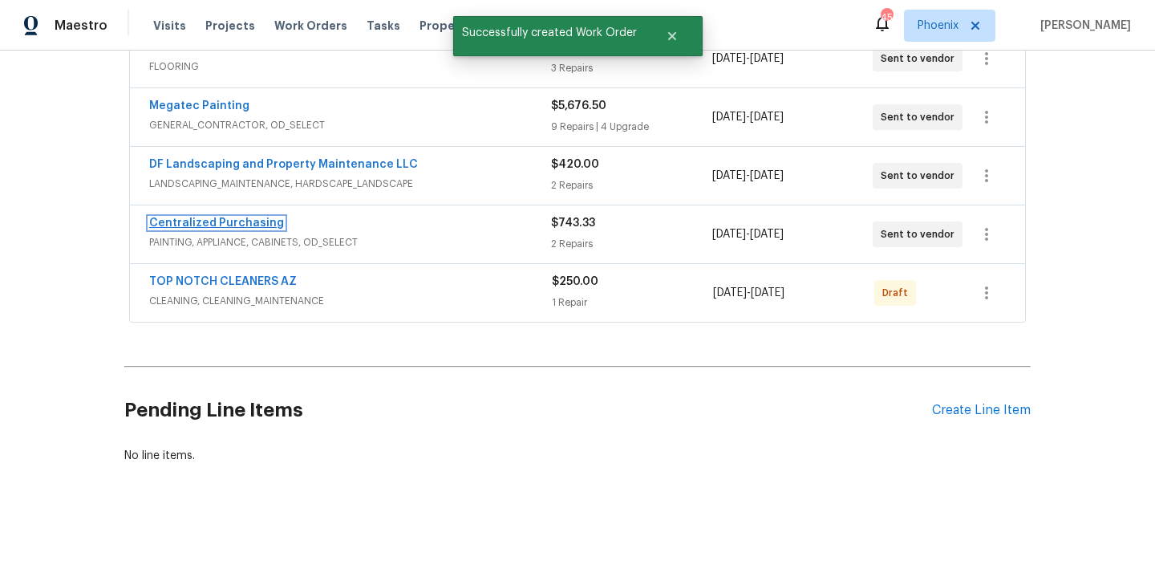
click at [245, 221] on link "Centralized Purchasing" at bounding box center [216, 222] width 135 height 11
